Goal: Transaction & Acquisition: Purchase product/service

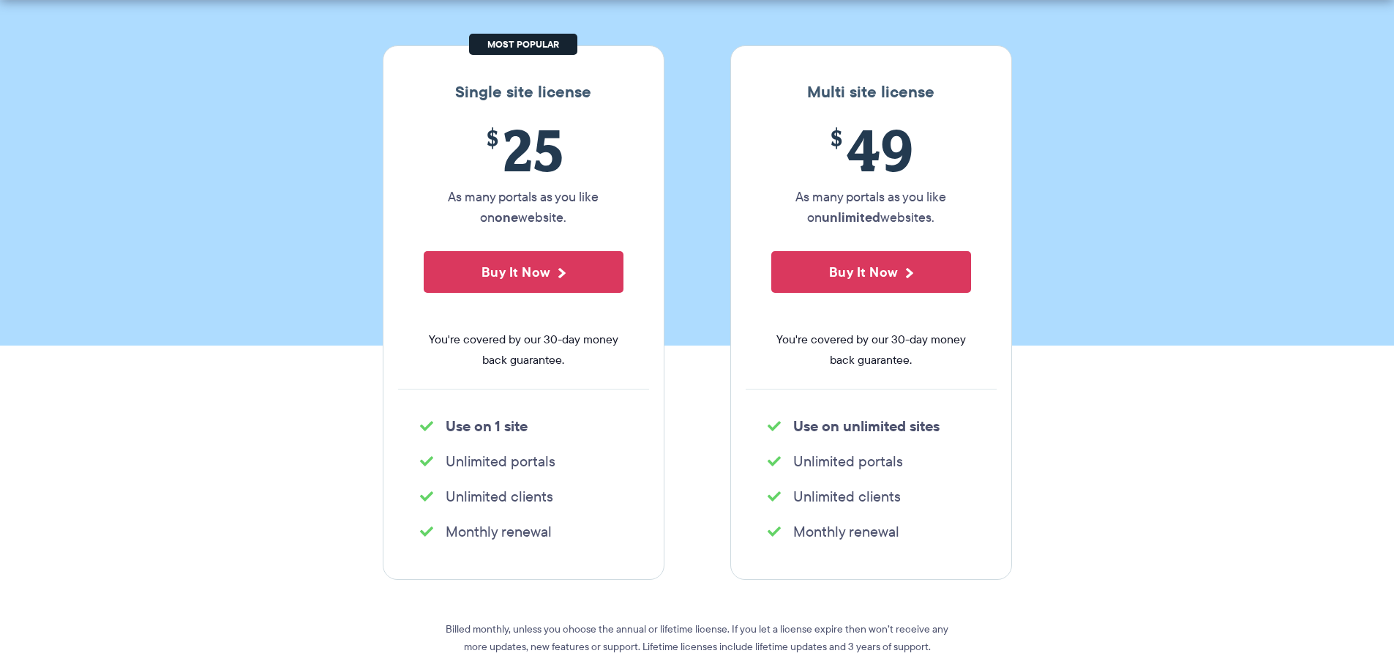
scroll to position [220, 0]
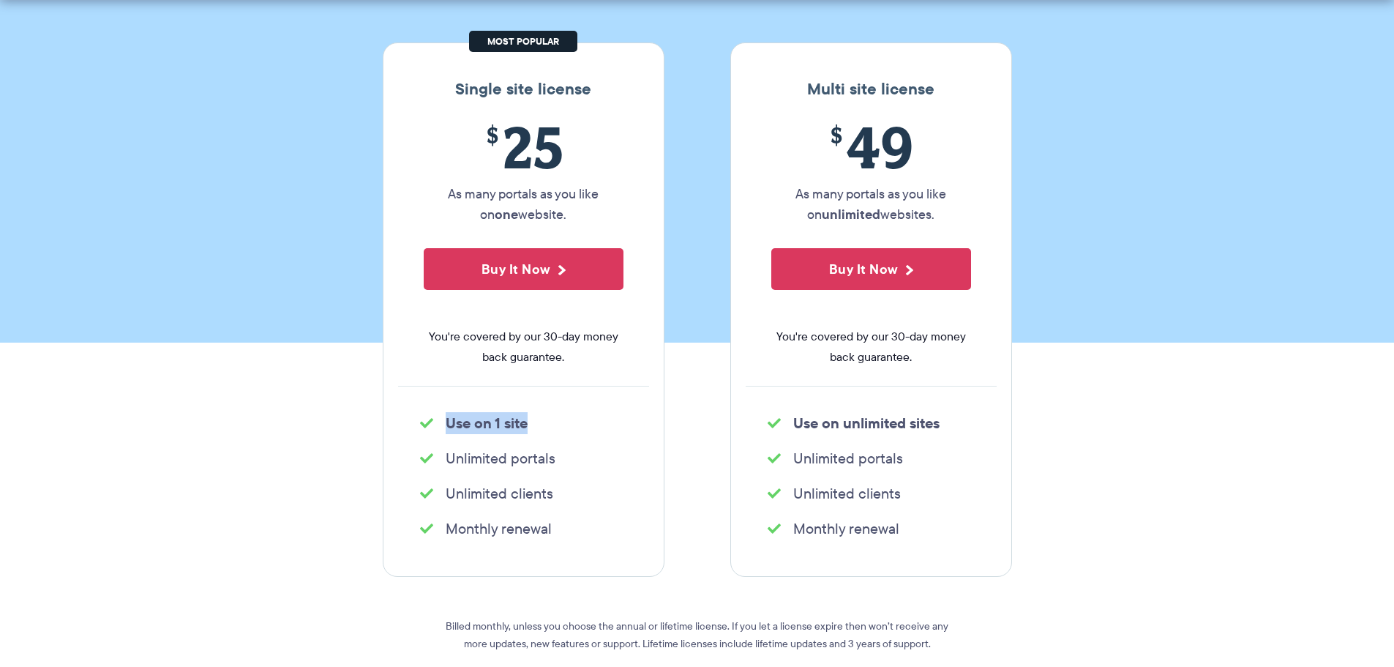
drag, startPoint x: 447, startPoint y: 419, endPoint x: 580, endPoint y: 420, distance: 133.2
click at [580, 420] on li "Use on 1 site" at bounding box center [523, 423] width 207 height 20
click at [464, 457] on li "Unlimited portals" at bounding box center [523, 458] width 207 height 20
drag, startPoint x: 574, startPoint y: 457, endPoint x: 588, endPoint y: 458, distance: 13.9
click at [589, 457] on li "Unlimited portals" at bounding box center [523, 458] width 207 height 20
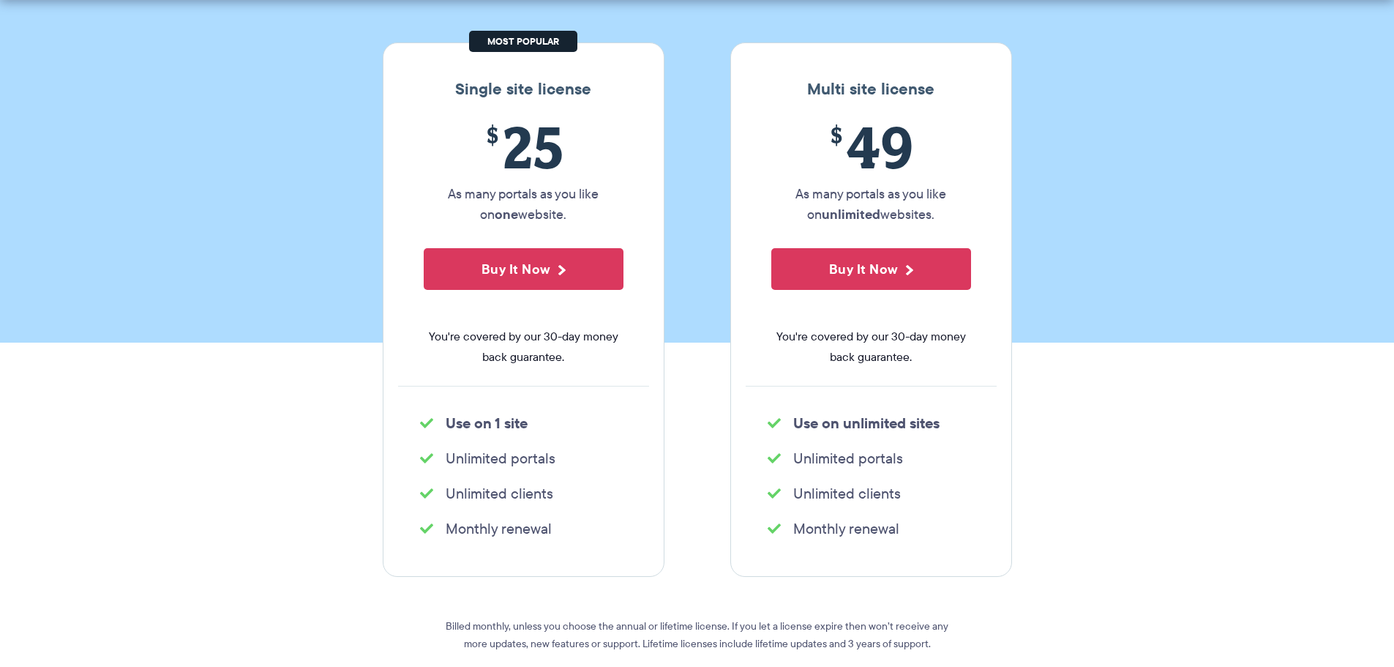
click at [589, 457] on li "Unlimited portals" at bounding box center [523, 458] width 207 height 20
drag, startPoint x: 474, startPoint y: 488, endPoint x: 568, endPoint y: 490, distance: 93.7
click at [568, 490] on li "Unlimited clients" at bounding box center [523, 493] width 207 height 20
click at [479, 498] on li "Unlimited clients" at bounding box center [523, 493] width 207 height 20
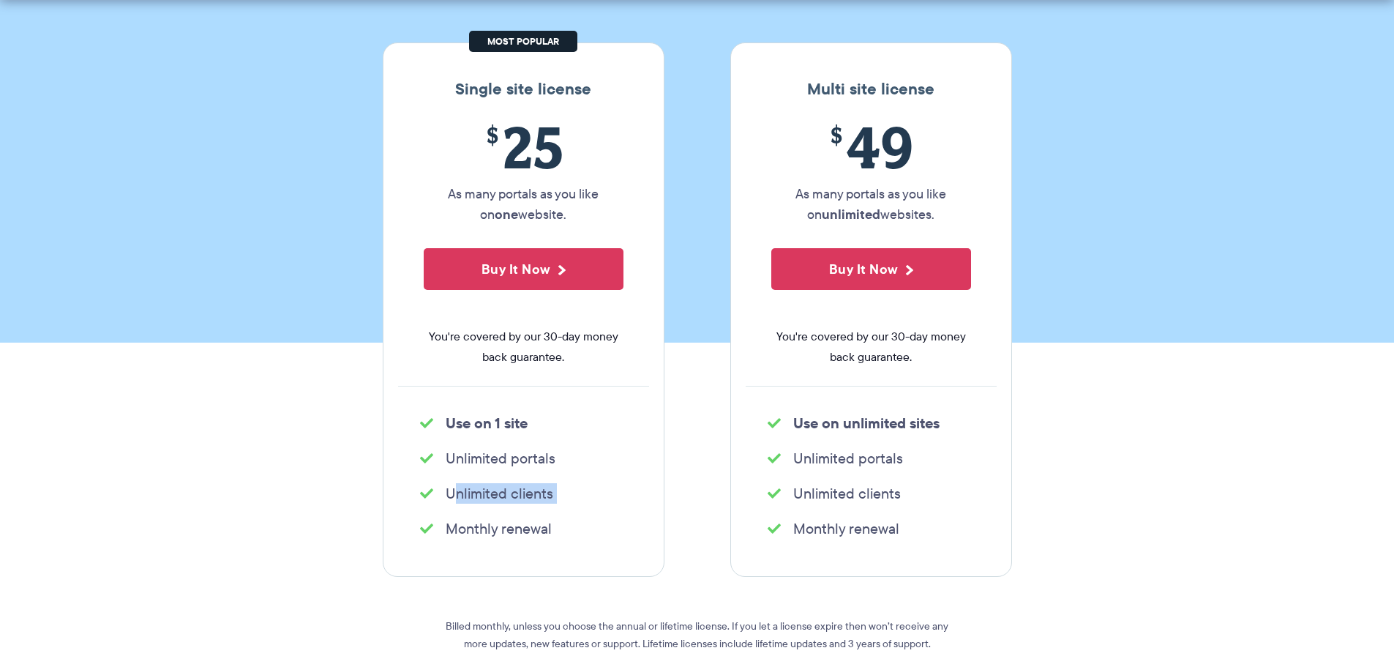
click at [479, 498] on li "Unlimited clients" at bounding box center [523, 493] width 207 height 20
click at [466, 530] on li "Monthly renewal" at bounding box center [523, 528] width 207 height 20
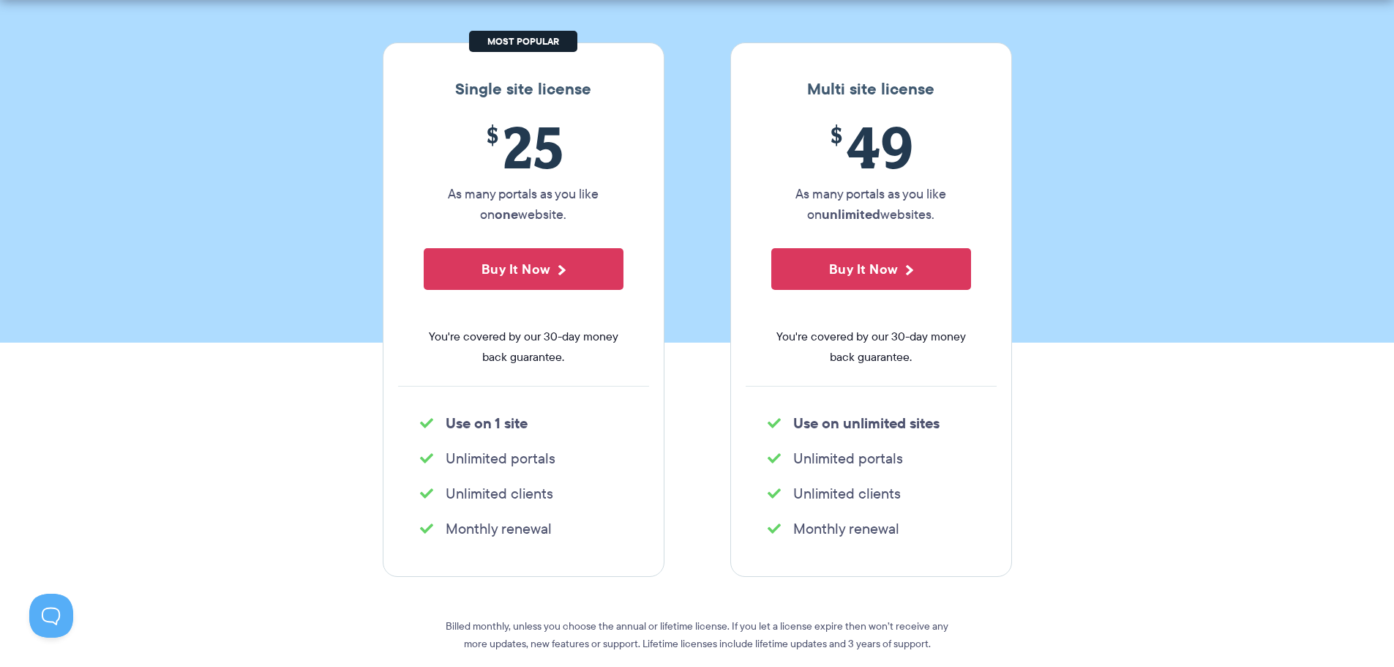
click at [812, 419] on strong "Use on unlimited sites" at bounding box center [866, 423] width 146 height 22
click at [812, 466] on li "Unlimited portals" at bounding box center [871, 458] width 207 height 20
drag, startPoint x: 812, startPoint y: 466, endPoint x: 996, endPoint y: 476, distance: 184.0
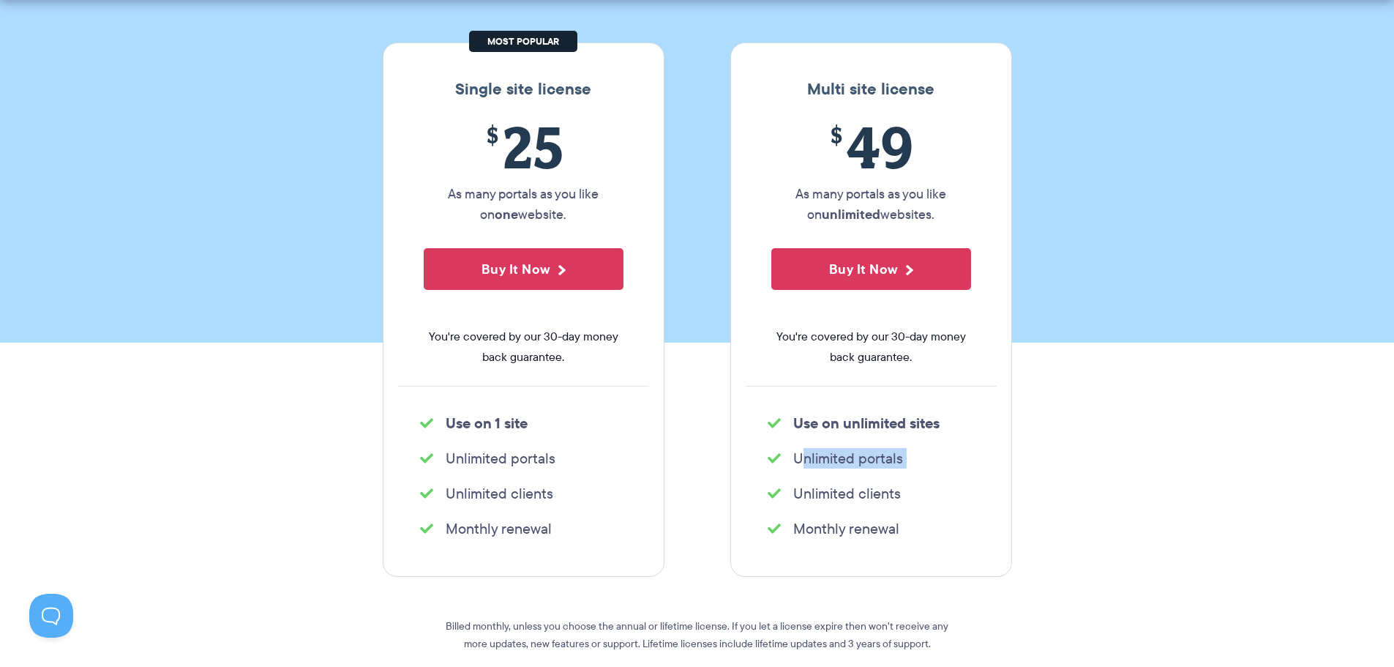
click at [1009, 470] on div "Multi site license $ 49 As many portals as you like on unlimited websites. Buy …" at bounding box center [871, 309] width 282 height 534
drag, startPoint x: 911, startPoint y: 495, endPoint x: 804, endPoint y: 490, distance: 107.0
click at [807, 490] on li "Unlimited clients" at bounding box center [871, 493] width 207 height 20
drag, startPoint x: 850, startPoint y: 541, endPoint x: 921, endPoint y: 539, distance: 70.3
click at [903, 541] on ul "Monthly renewal" at bounding box center [871, 528] width 251 height 29
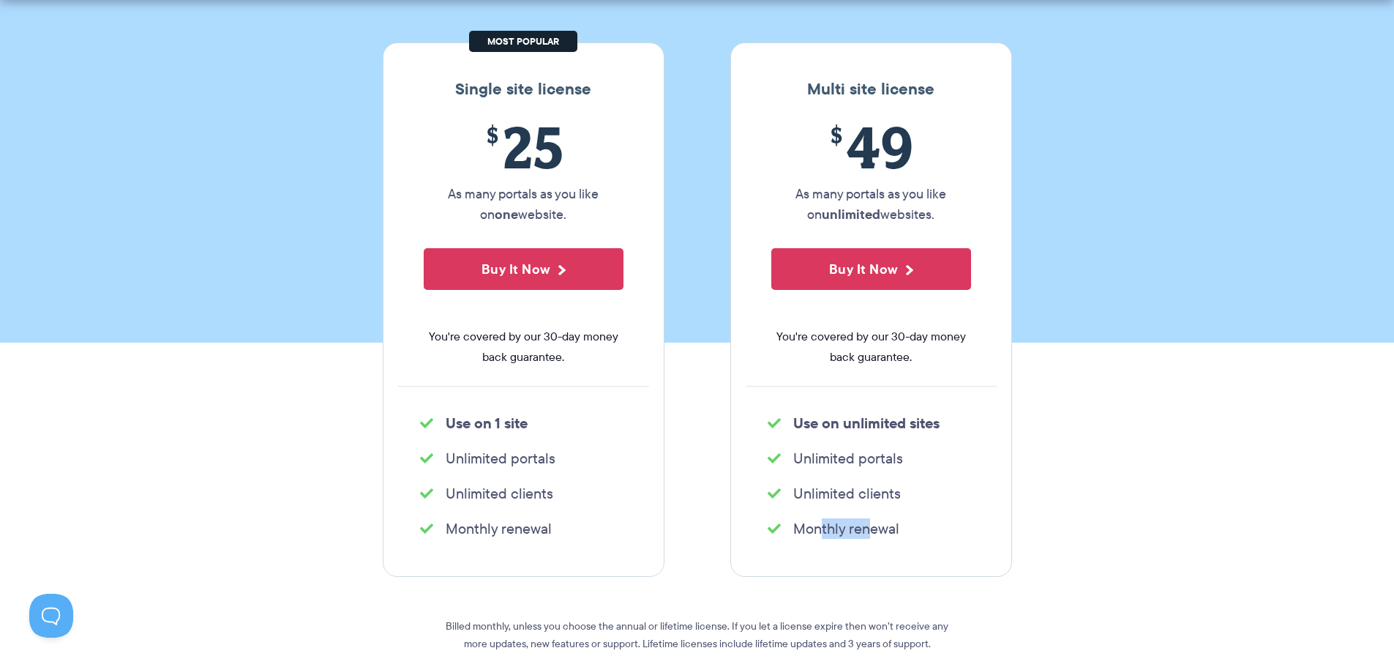
click at [924, 526] on li "Monthly renewal" at bounding box center [871, 528] width 207 height 20
